Goal: Task Accomplishment & Management: Use online tool/utility

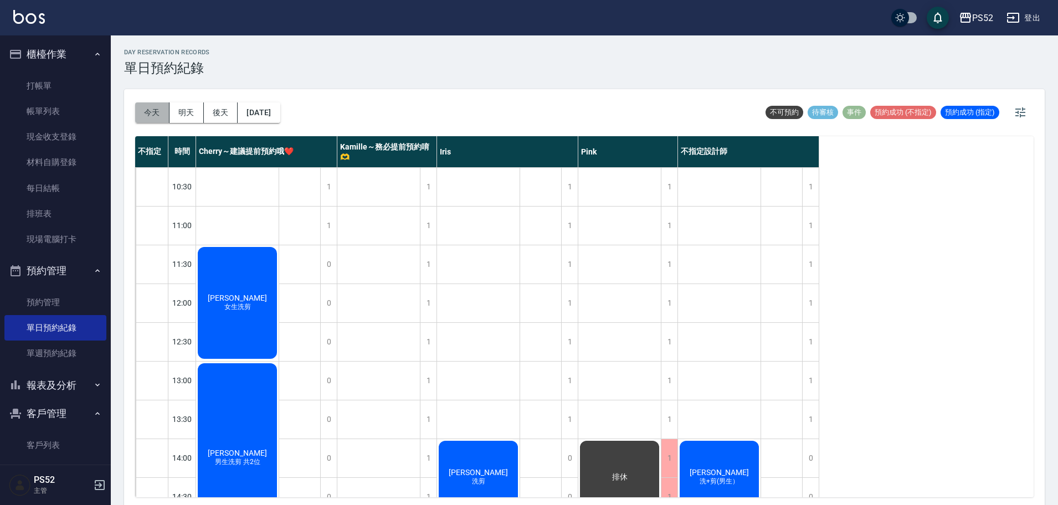
click at [154, 110] on button "今天" at bounding box center [152, 112] width 34 height 20
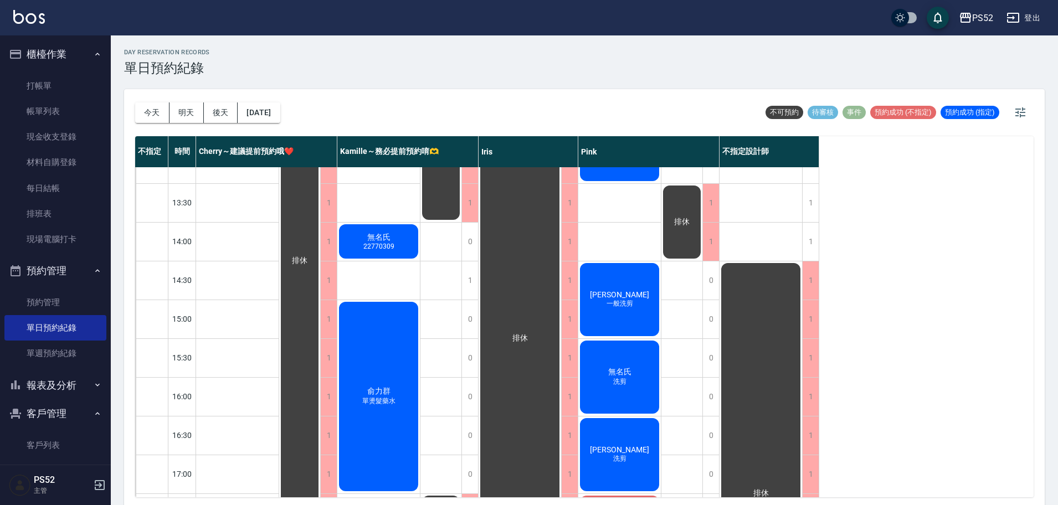
scroll to position [221, 0]
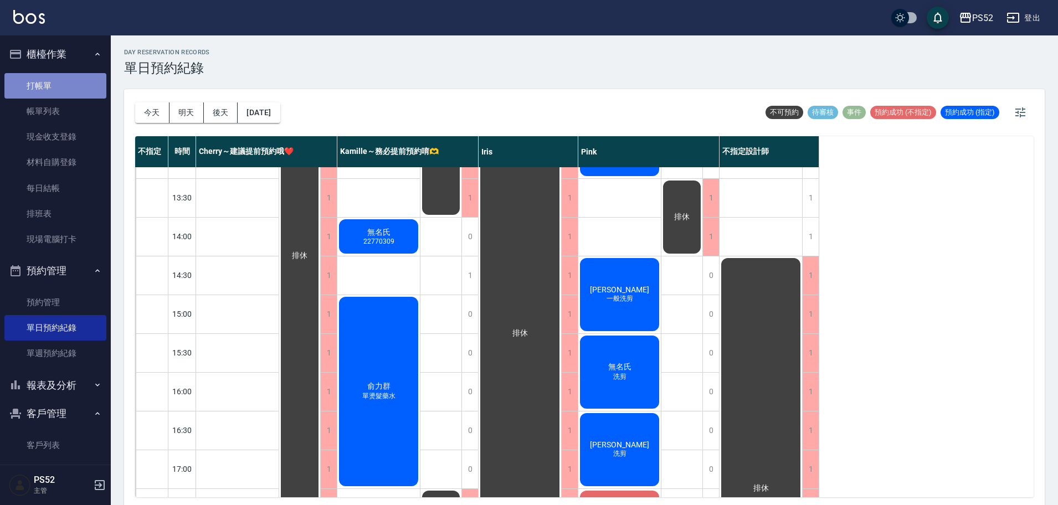
click at [91, 82] on link "打帳單" at bounding box center [55, 85] width 102 height 25
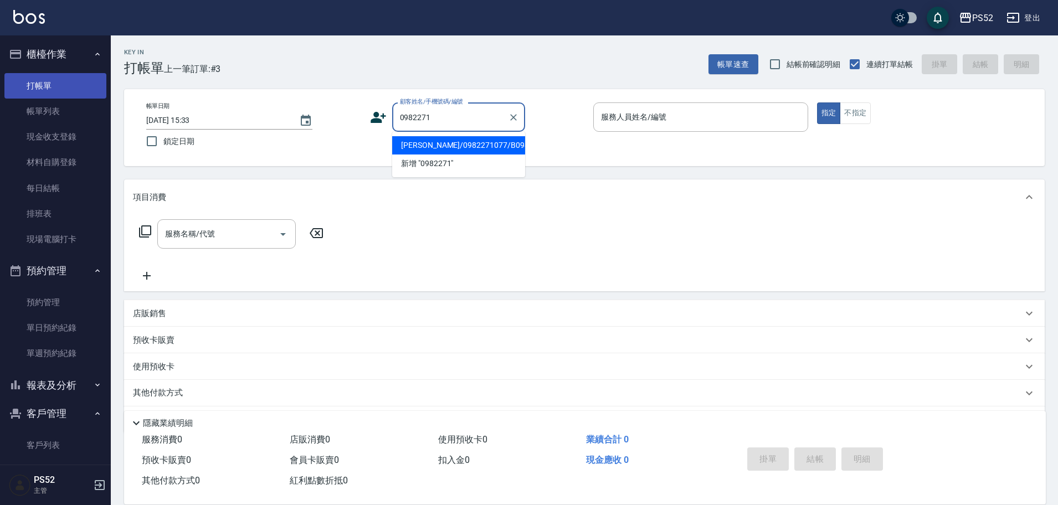
type input "[PERSON_NAME]/0982271077/B0982271077"
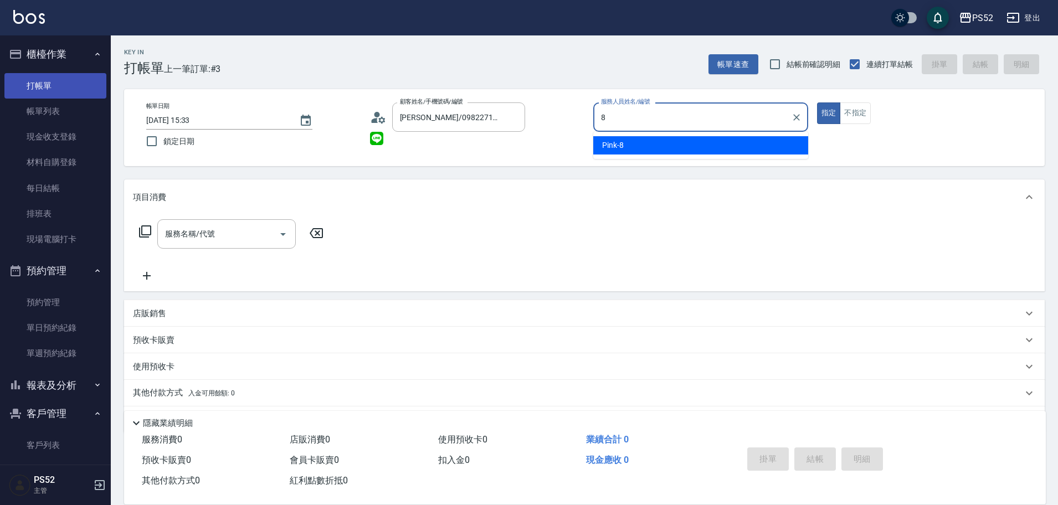
type input "Pink-8"
type button "true"
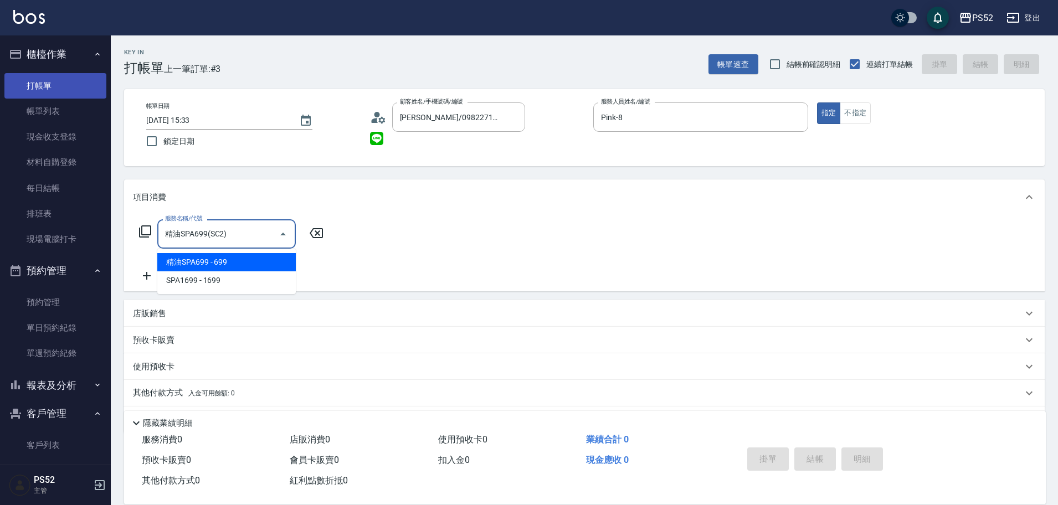
type input "精油SPA699(SC2)"
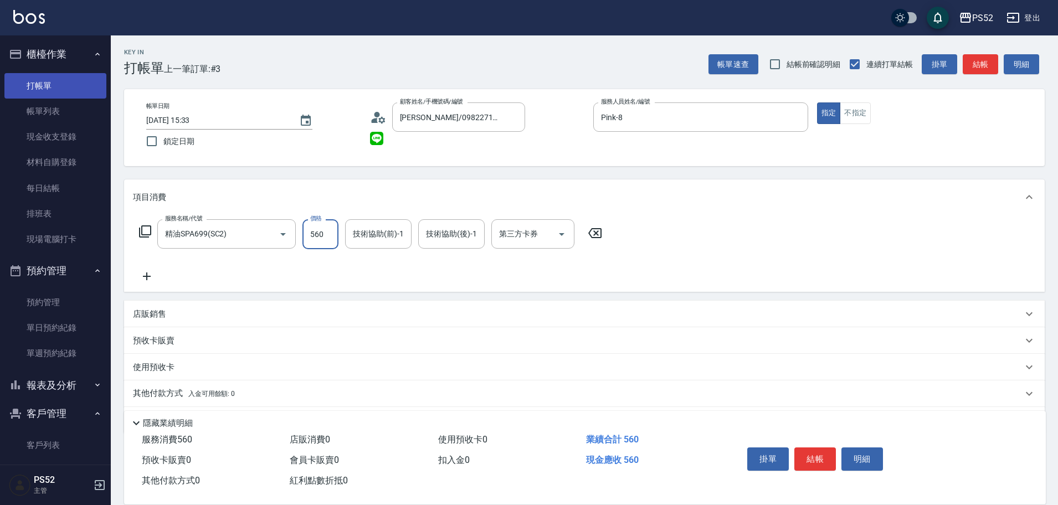
type input "560"
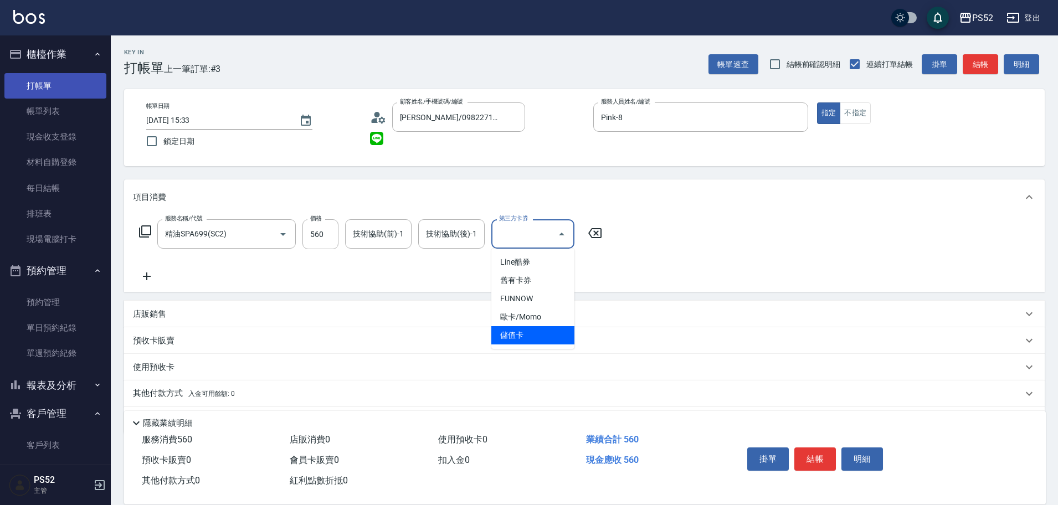
type input "儲值卡"
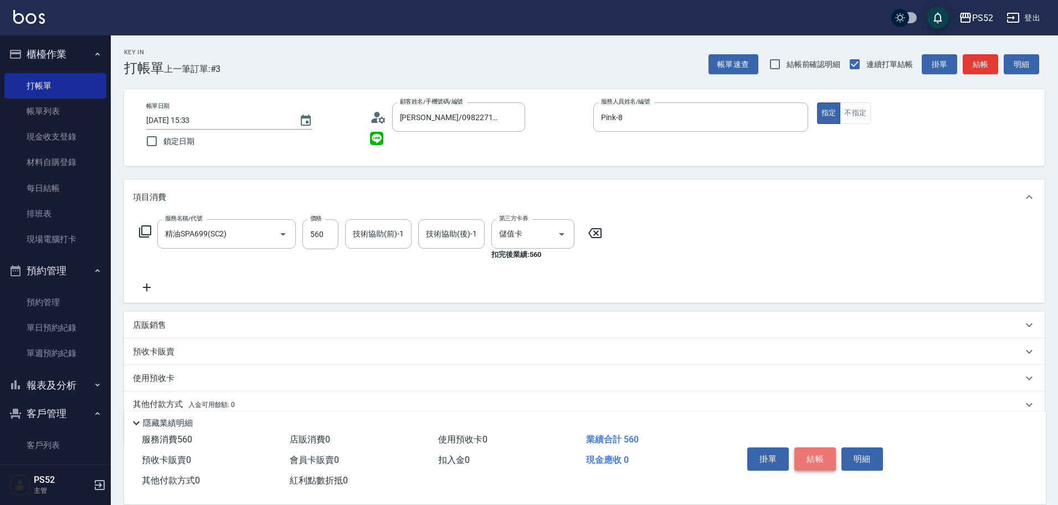
click at [809, 460] on button "結帳" at bounding box center [815, 458] width 42 height 23
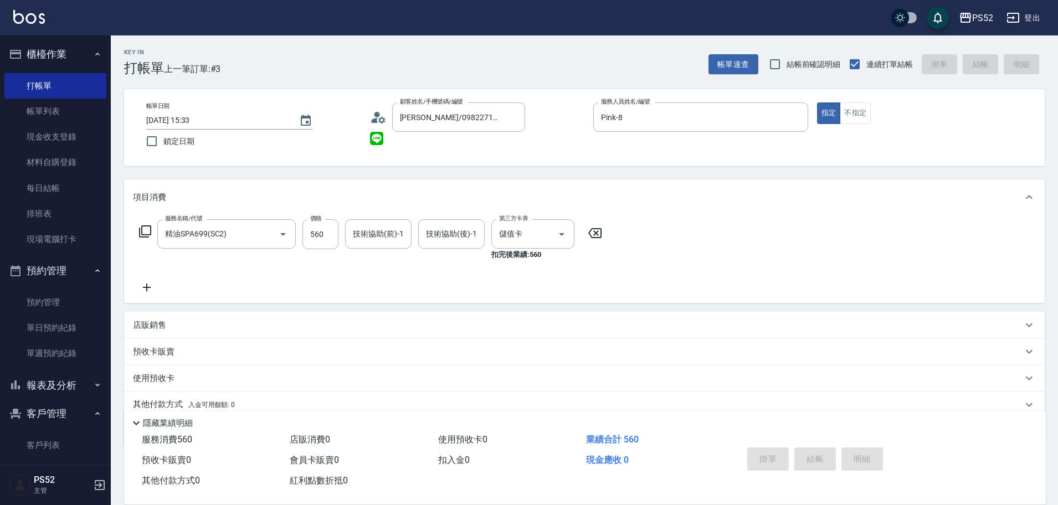
type input "[DATE] 15:34"
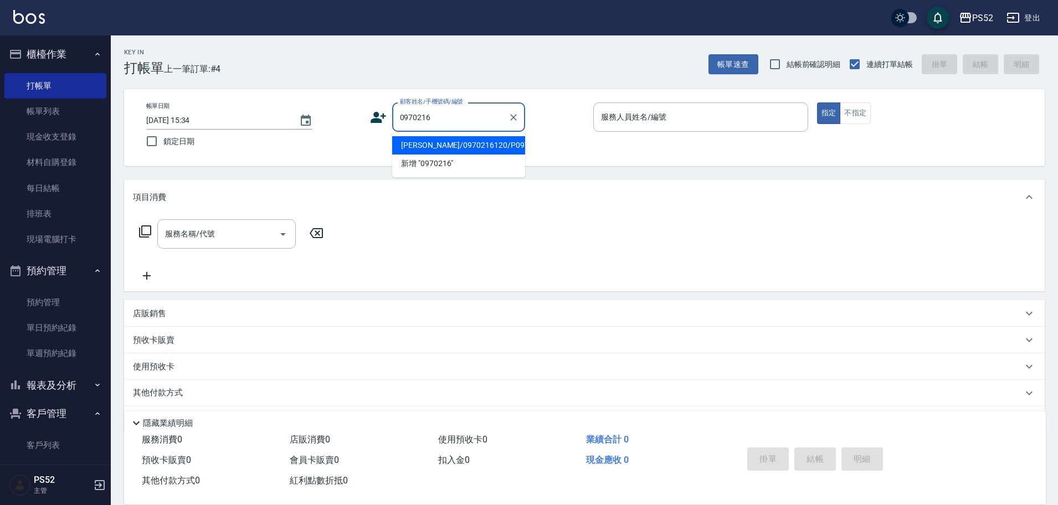
type input "[PERSON_NAME]/0970216120/P0970216120"
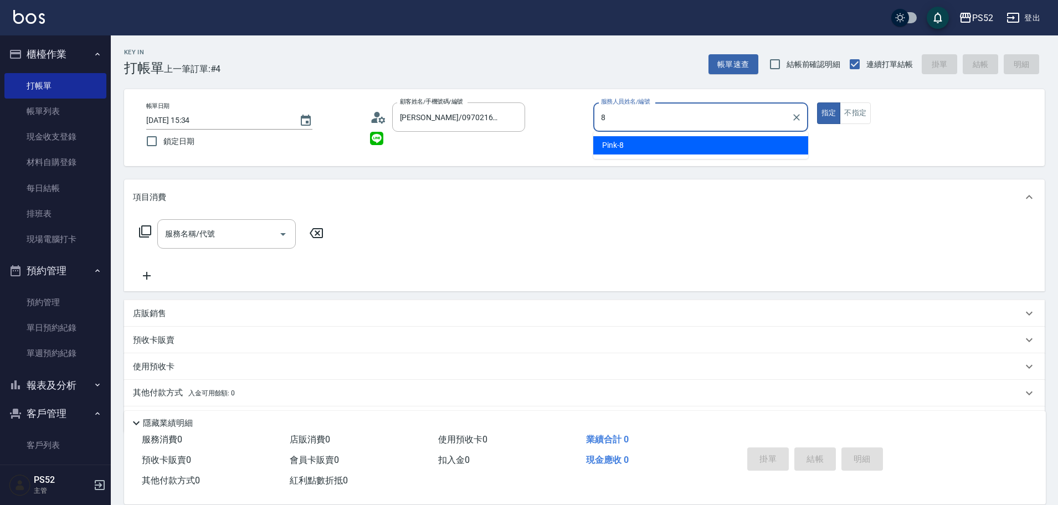
type input "Pink-8"
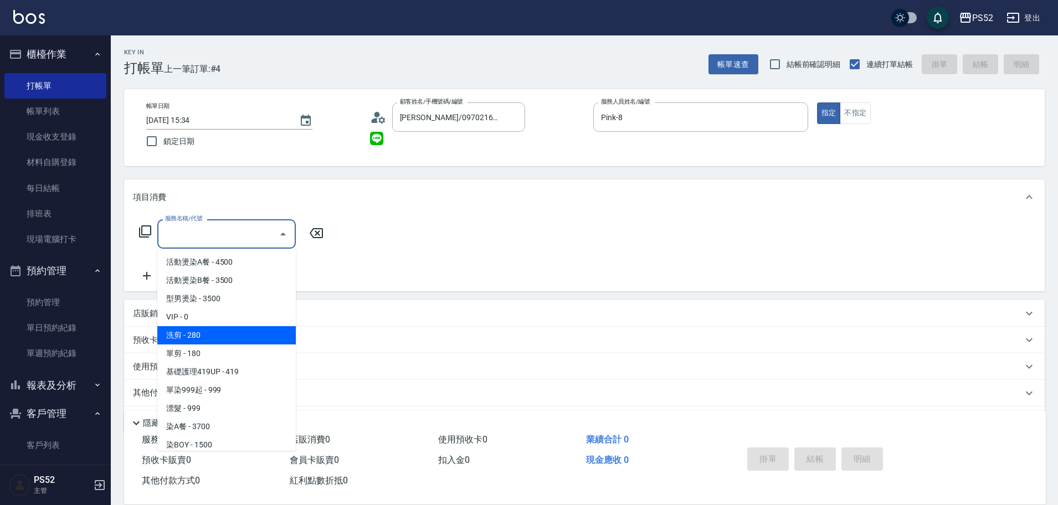
type input "洗剪(C1)"
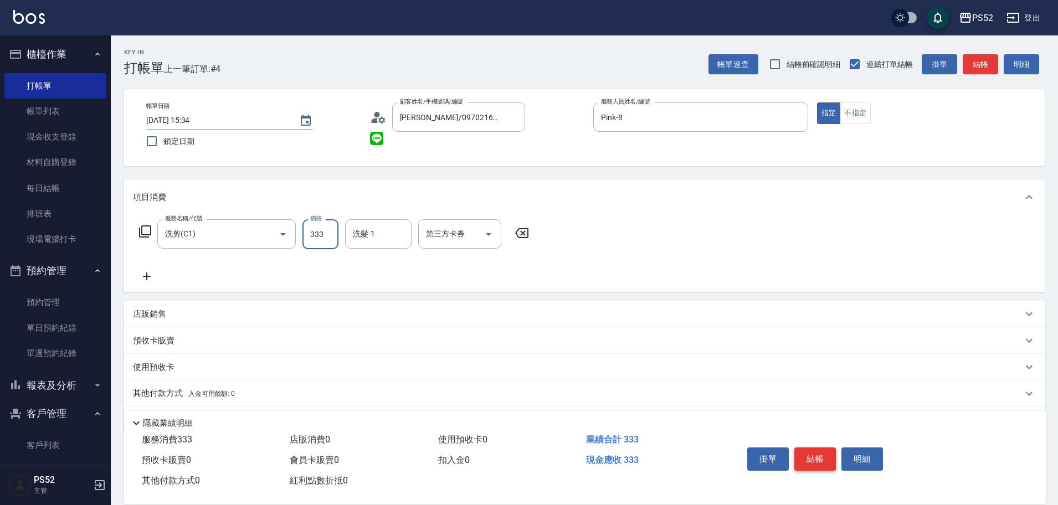
type input "333"
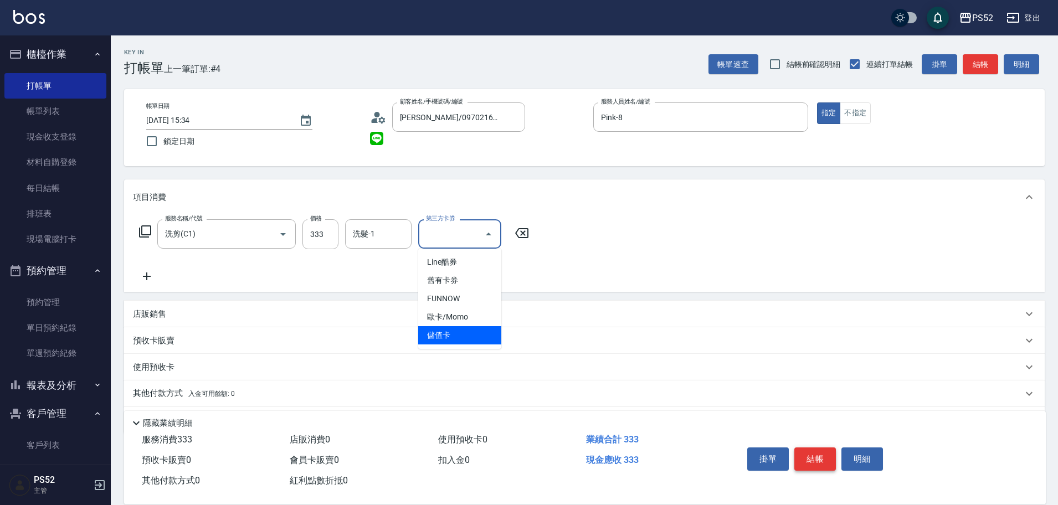
type input "儲值卡"
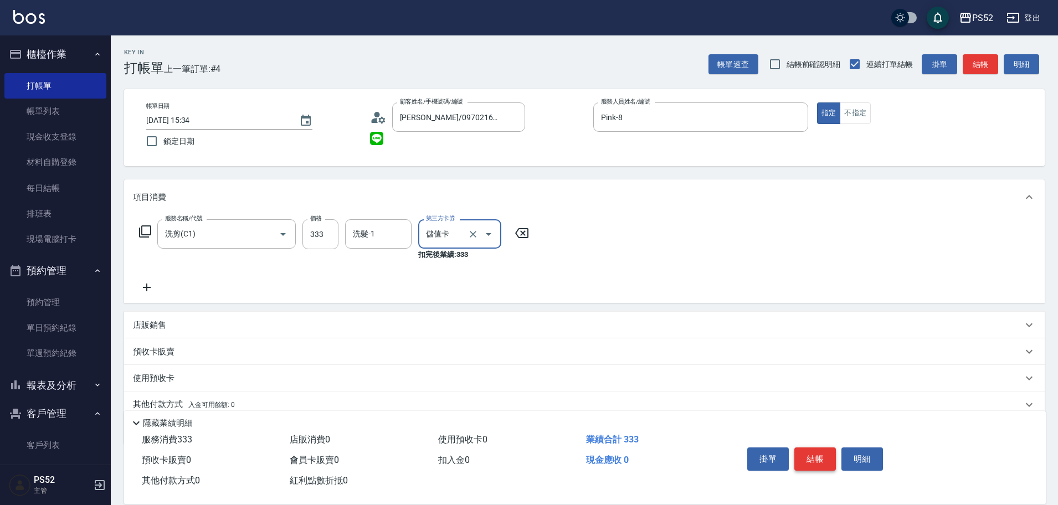
click at [809, 460] on button "結帳" at bounding box center [815, 458] width 42 height 23
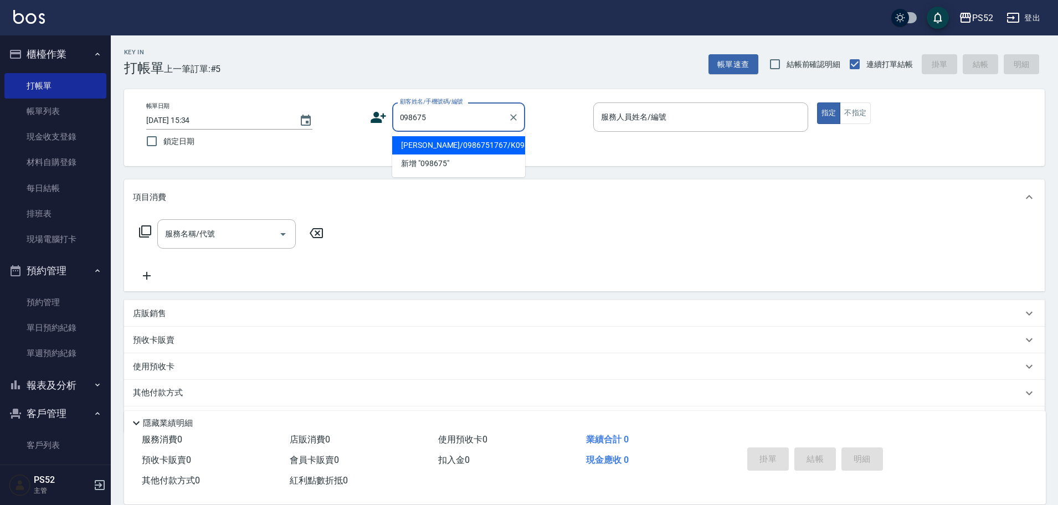
type input "[PERSON_NAME]/0986751767/K0986751767"
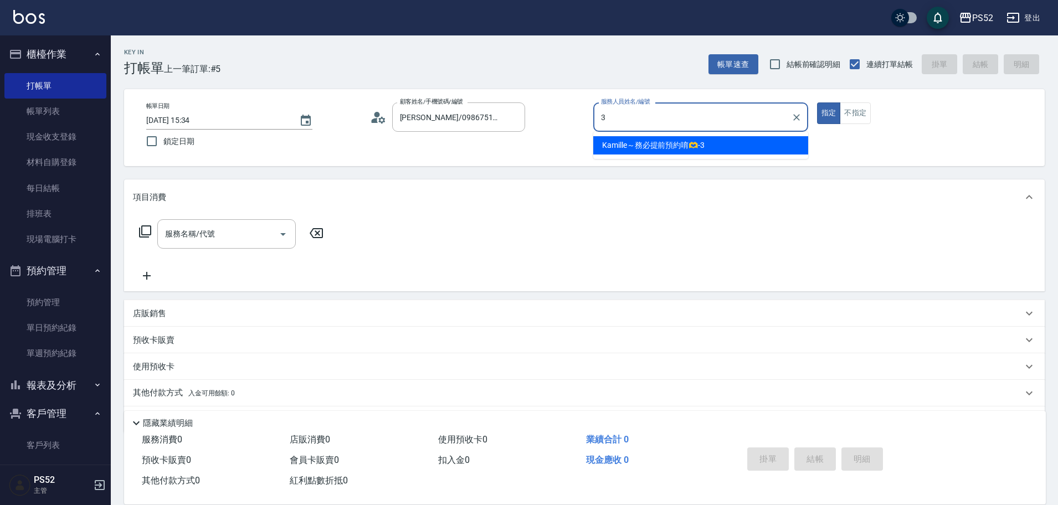
type input "Kamille～務必提前預約唷🫶-3"
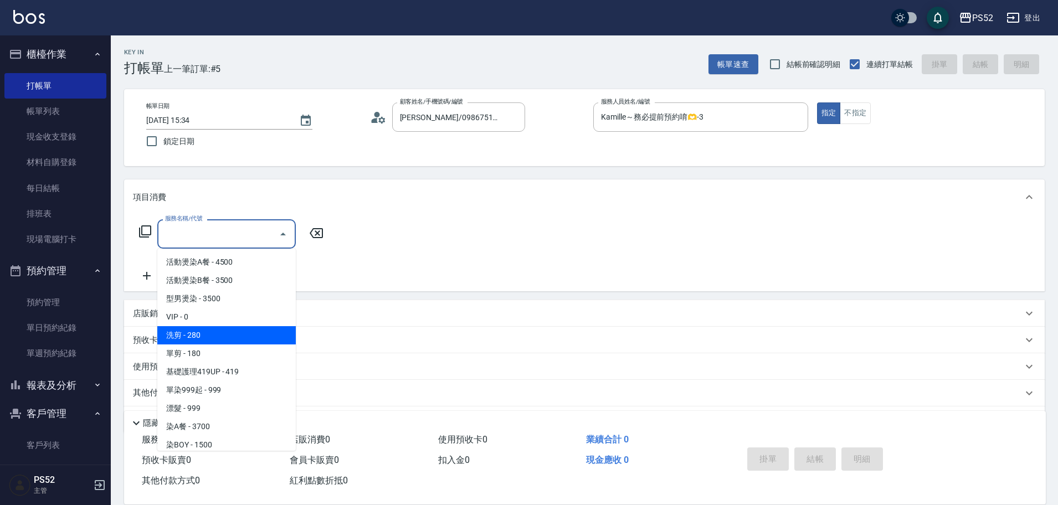
type input "洗剪(C1)"
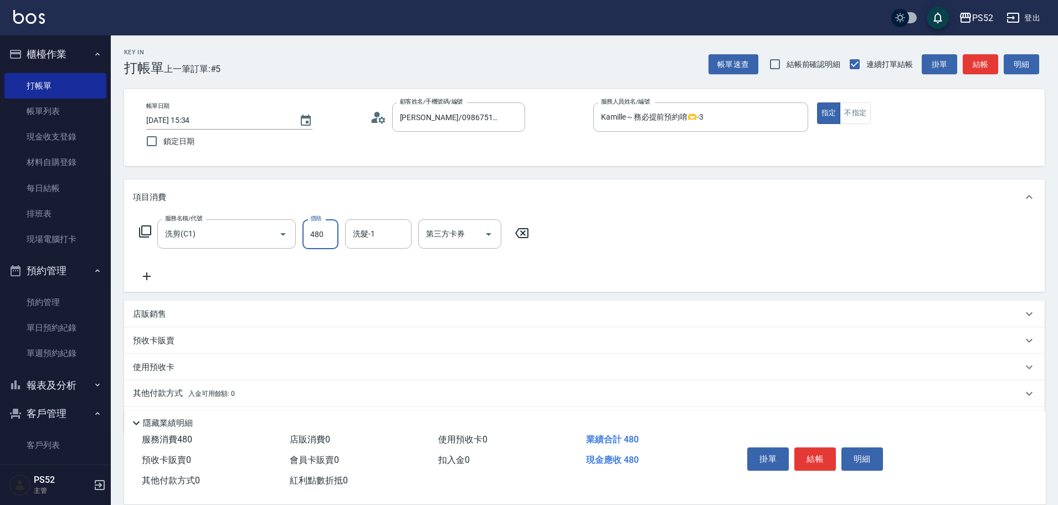
type input "480"
click at [810, 460] on button "結帳" at bounding box center [815, 458] width 42 height 23
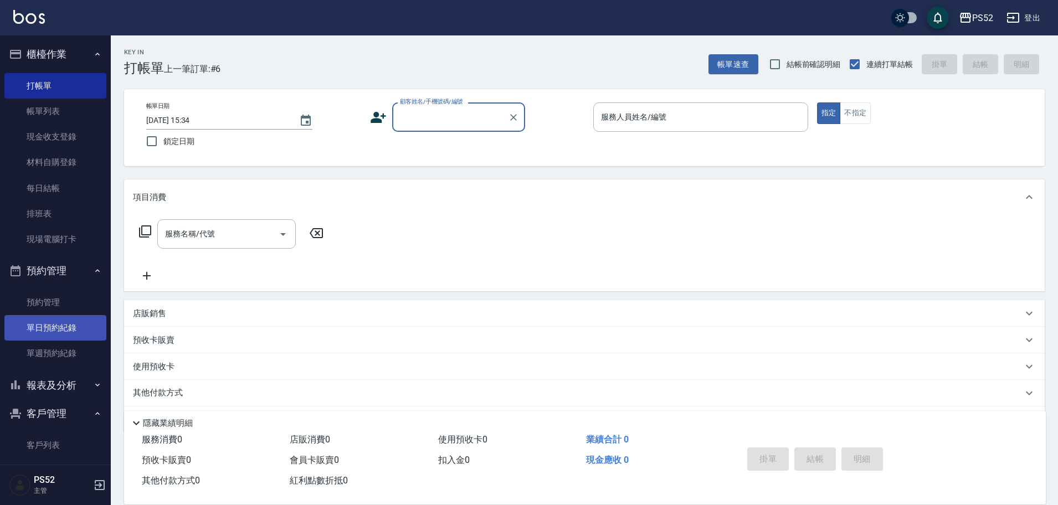
click at [53, 329] on link "單日預約紀錄" at bounding box center [55, 327] width 102 height 25
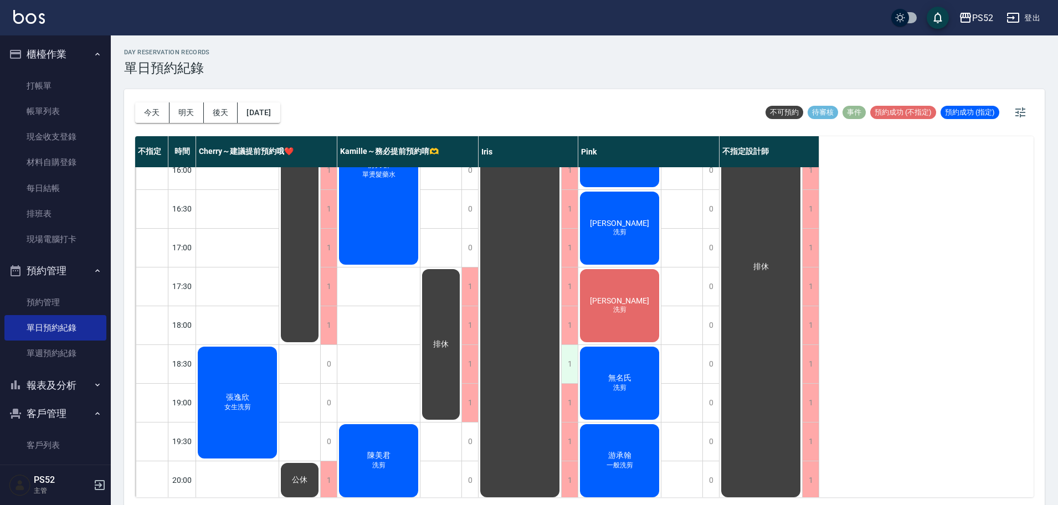
scroll to position [455, 0]
